Goal: Information Seeking & Learning: Learn about a topic

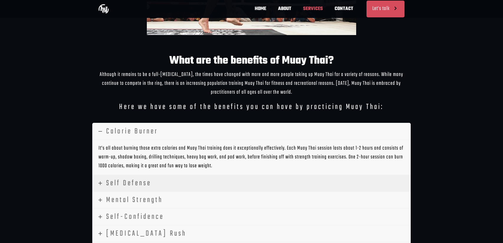
scroll to position [1208, 0]
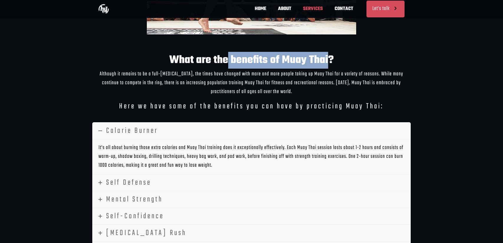
drag, startPoint x: 228, startPoint y: 50, endPoint x: 324, endPoint y: 49, distance: 95.2
click at [329, 55] on h3 "What are the benefits of Muay Thai?" at bounding box center [251, 60] width 318 height 10
copy h3 "benefits of Muay Thai"
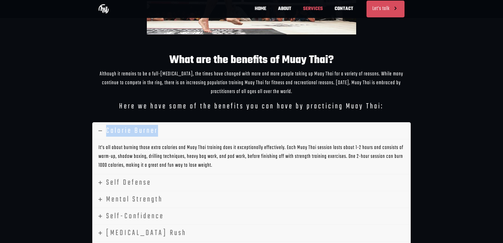
drag, startPoint x: 103, startPoint y: 114, endPoint x: 170, endPoint y: 123, distance: 67.5
click at [172, 123] on div "What are the benefits of Muay Thai? Although it remains to be a full-[MEDICAL_D…" at bounding box center [251, 190] width 318 height 271
copy span "Calorie Burner"
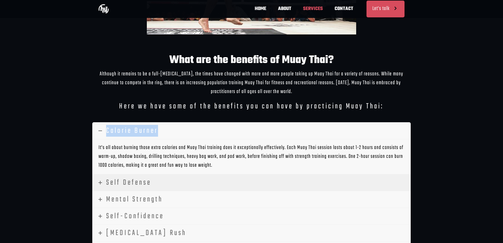
click at [106, 177] on span "Self Defense" at bounding box center [128, 183] width 45 height 12
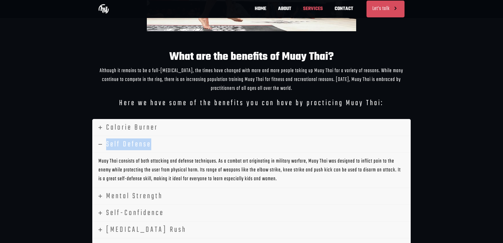
scroll to position [0, 86]
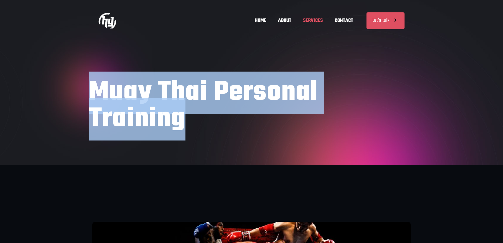
drag, startPoint x: 96, startPoint y: 122, endPoint x: 180, endPoint y: 122, distance: 84.3
click at [180, 122] on div "Muay Thai Personal Training" at bounding box center [251, 82] width 503 height 165
click at [190, 120] on h1 "Muay Thai Personal Training" at bounding box center [251, 106] width 325 height 53
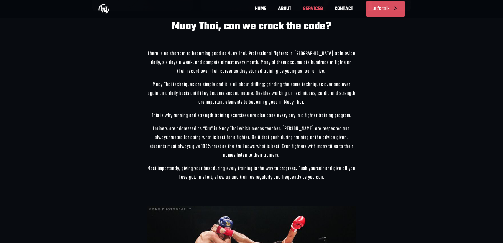
scroll to position [973, 0]
